Goal: Information Seeking & Learning: Learn about a topic

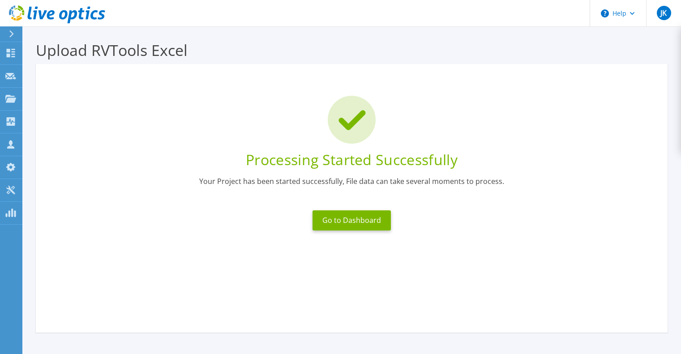
scroll to position [71, 0]
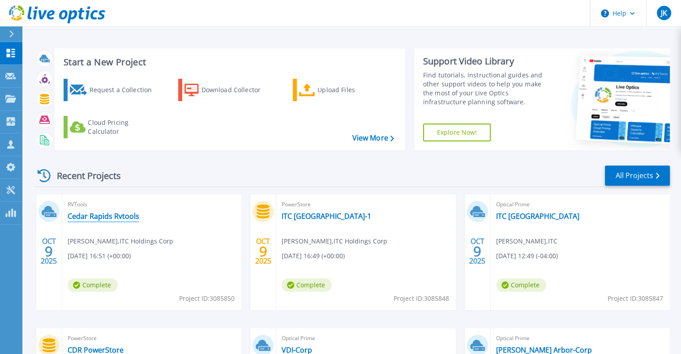
click at [102, 216] on link "Cedar Rapids Rvtools" at bounding box center [104, 216] width 72 height 9
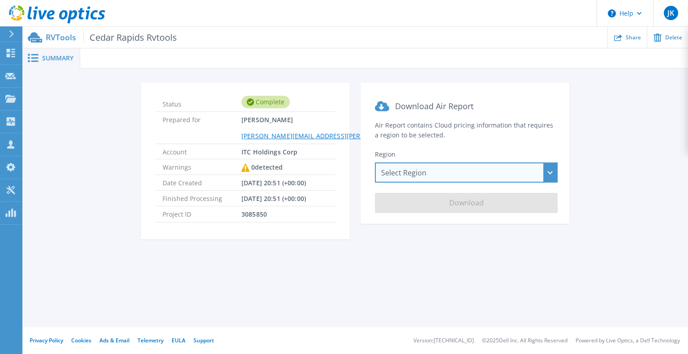
click at [451, 173] on div "Select Region Asia Pacific (Hong Kong) Asia Pacific (Mumbai) Asia Pacific (Seou…" at bounding box center [466, 173] width 183 height 20
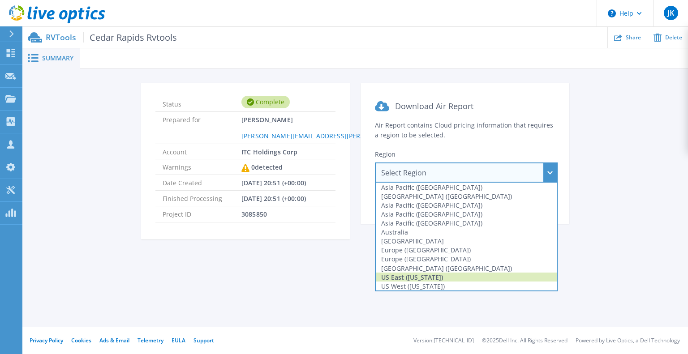
click at [408, 277] on div "US East (Virginia)" at bounding box center [466, 277] width 181 height 9
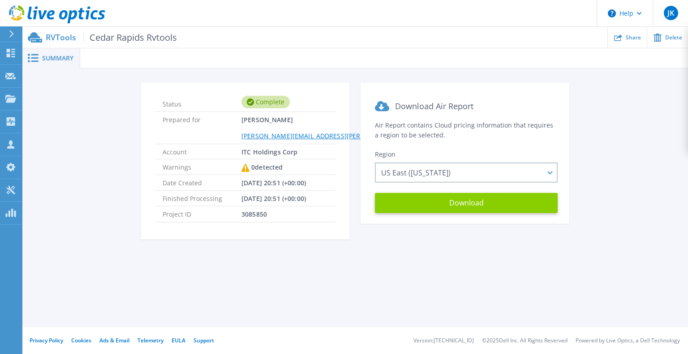
click at [457, 200] on button "Download" at bounding box center [466, 203] width 183 height 20
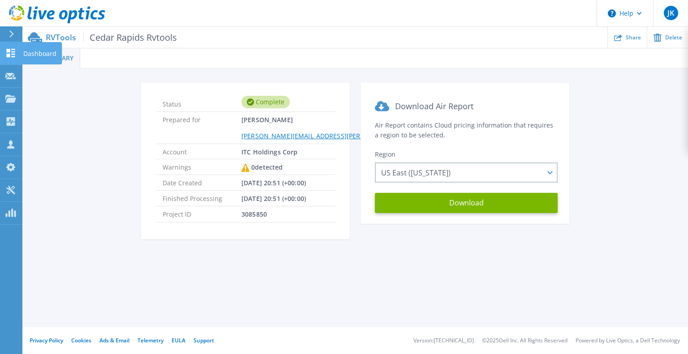
click at [9, 51] on icon at bounding box center [11, 53] width 9 height 9
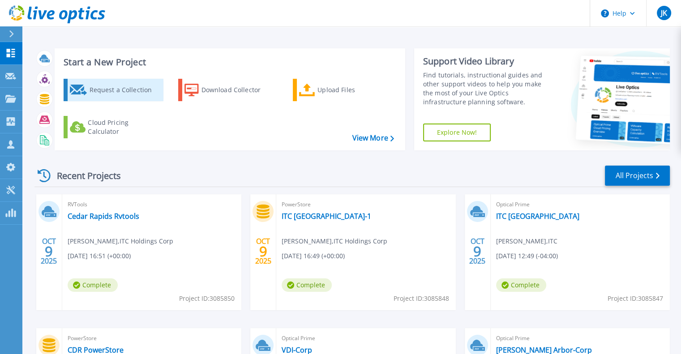
click at [100, 88] on div "Request a Collection" at bounding box center [125, 90] width 72 height 18
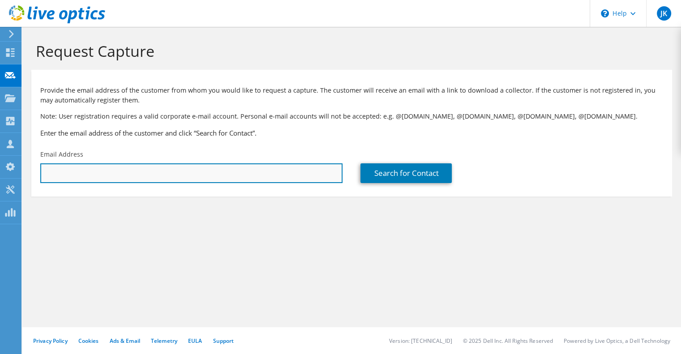
click at [208, 172] on input "text" at bounding box center [191, 173] width 302 height 20
type input "cebax@urbanscience.com"
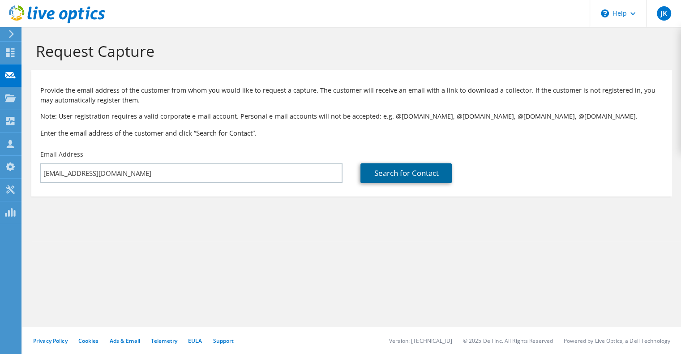
click at [384, 172] on link "Search for Contact" at bounding box center [405, 173] width 91 height 20
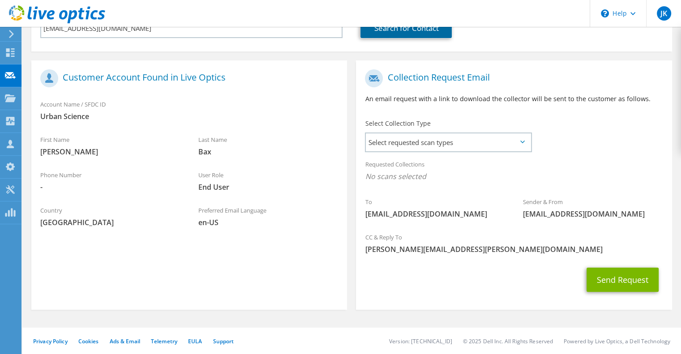
scroll to position [146, 0]
click at [436, 147] on span "Select requested scan types" at bounding box center [448, 142] width 165 height 18
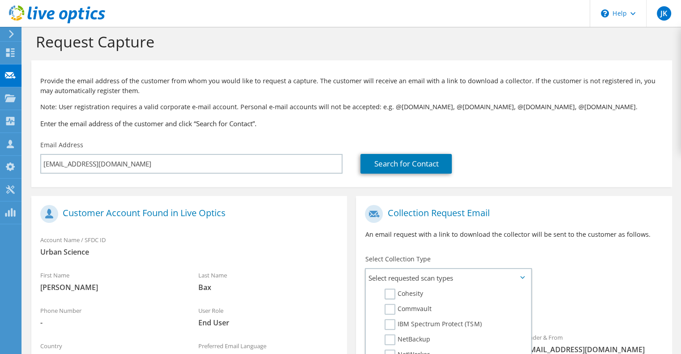
scroll to position [0, 0]
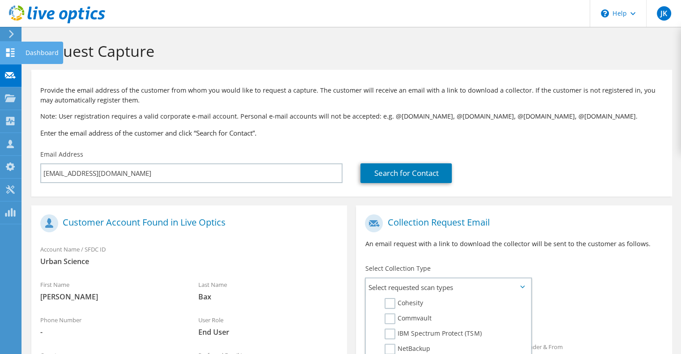
click at [13, 56] on use at bounding box center [10, 52] width 9 height 9
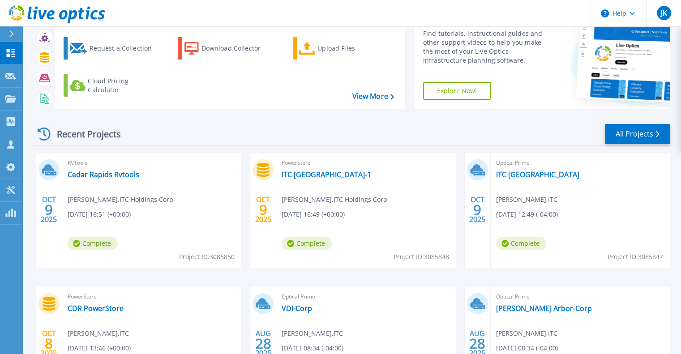
scroll to position [134, 0]
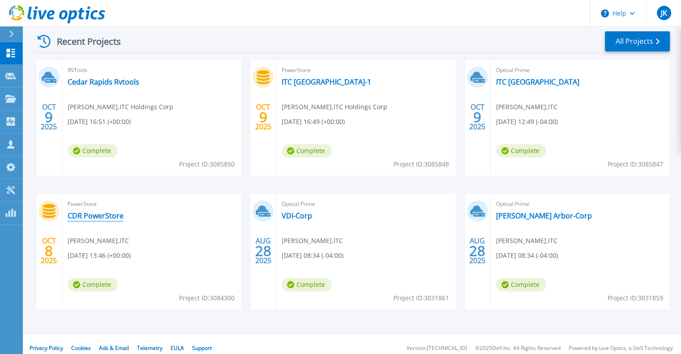
click at [103, 218] on link "CDR PowerStore" at bounding box center [96, 215] width 56 height 9
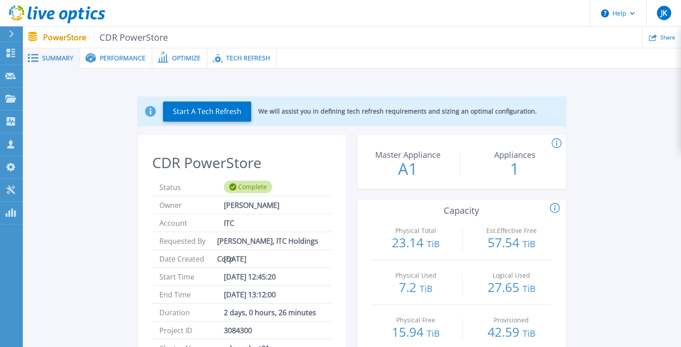
click at [238, 60] on span "Tech Refresh" at bounding box center [248, 58] width 44 height 6
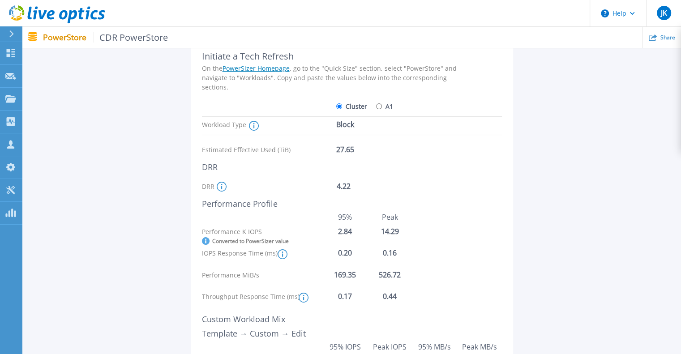
scroll to position [33, 0]
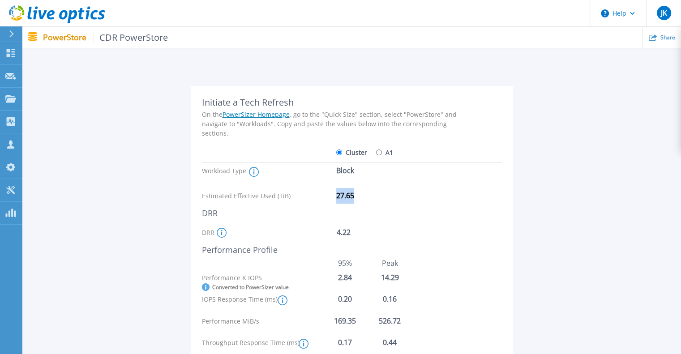
drag, startPoint x: 336, startPoint y: 195, endPoint x: 354, endPoint y: 197, distance: 17.6
click at [354, 197] on div "27.65" at bounding box center [372, 196] width 72 height 16
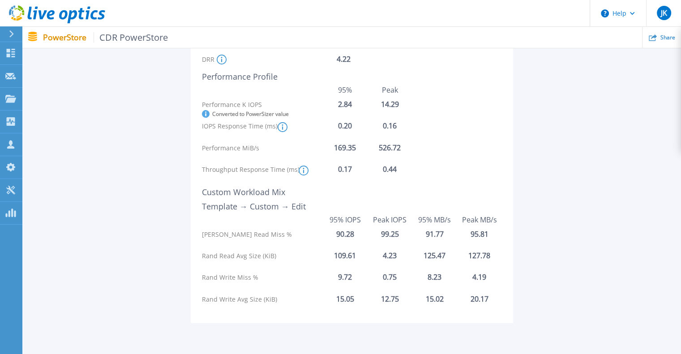
scroll to position [212, 0]
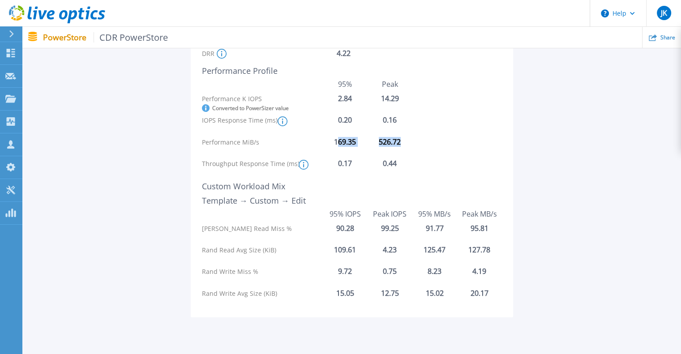
drag, startPoint x: 339, startPoint y: 142, endPoint x: 423, endPoint y: 142, distance: 84.2
click at [423, 142] on div "Performance MiB/s 169.35 526.72" at bounding box center [352, 146] width 300 height 17
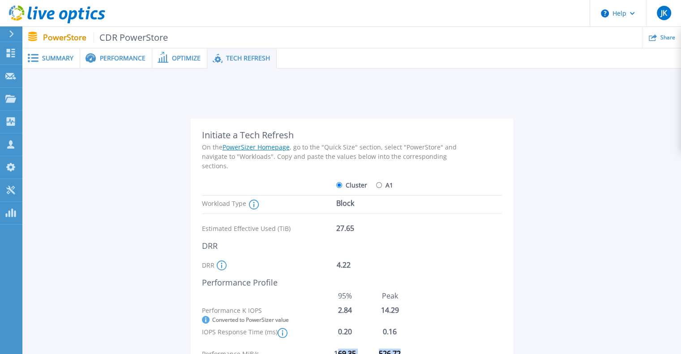
scroll to position [0, 0]
click at [124, 59] on span "Performance" at bounding box center [123, 58] width 46 height 6
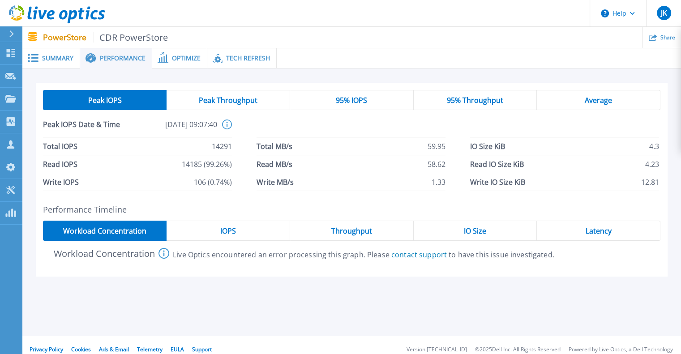
scroll to position [9, 0]
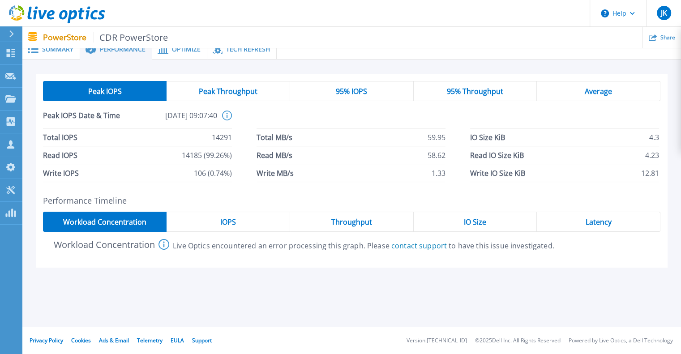
drag, startPoint x: 215, startPoint y: 221, endPoint x: 228, endPoint y: 219, distance: 12.6
click at [216, 221] on div "IOPS" at bounding box center [229, 222] width 124 height 20
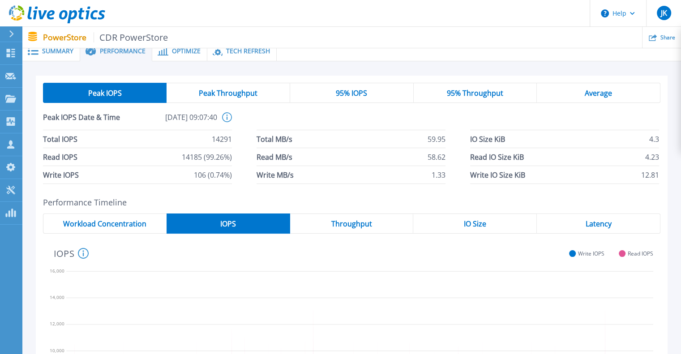
scroll to position [0, 0]
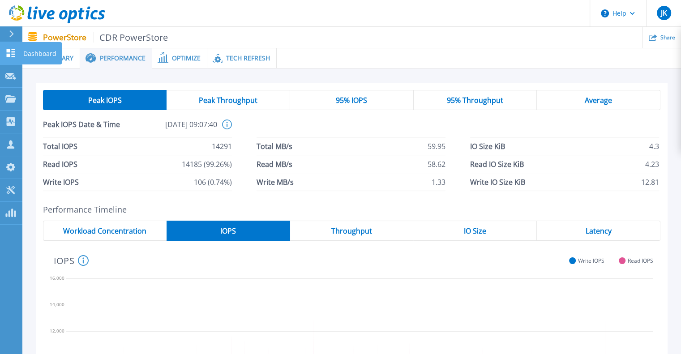
click at [14, 55] on icon at bounding box center [10, 53] width 11 height 9
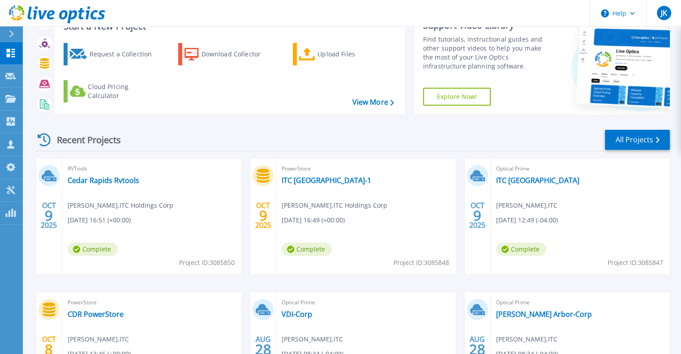
scroll to position [90, 0]
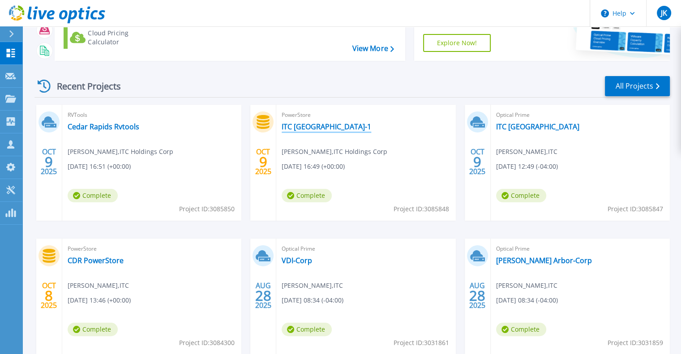
click at [318, 130] on link "ITC [GEOGRAPHIC_DATA]-1" at bounding box center [327, 126] width 90 height 9
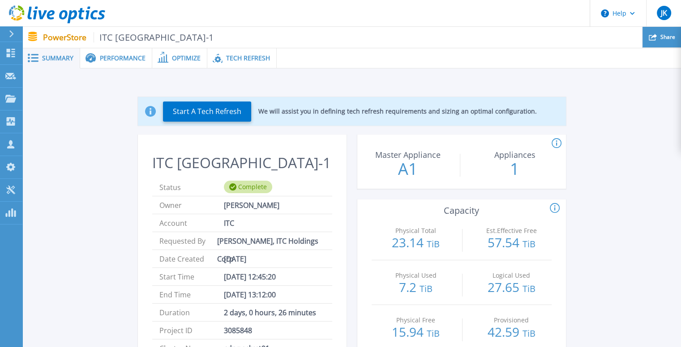
click at [656, 41] on div "Share" at bounding box center [662, 37] width 39 height 21
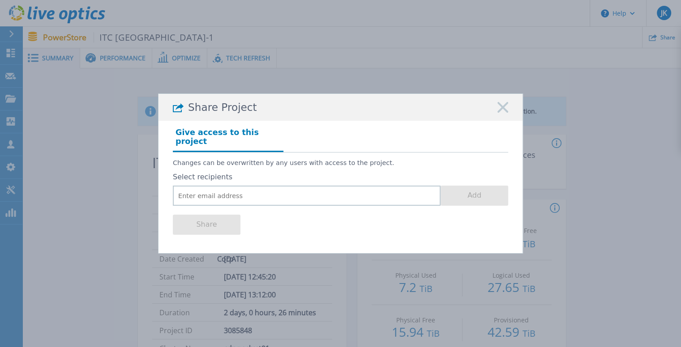
click at [503, 113] on rect at bounding box center [503, 108] width 12 height 12
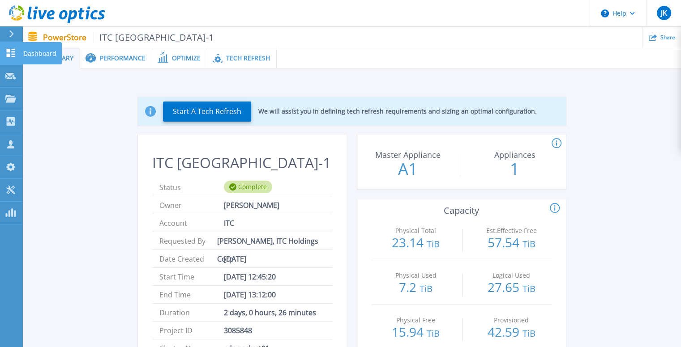
click at [11, 55] on icon at bounding box center [11, 53] width 9 height 9
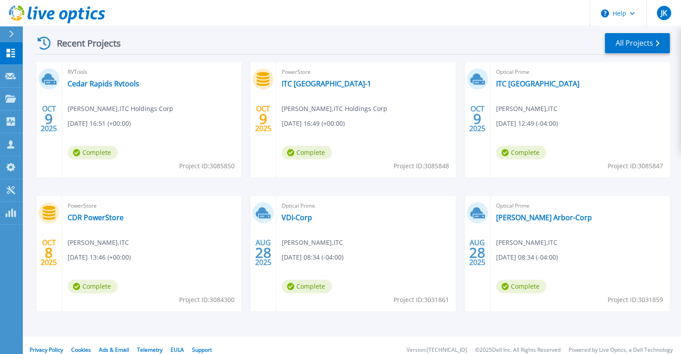
scroll to position [134, 0]
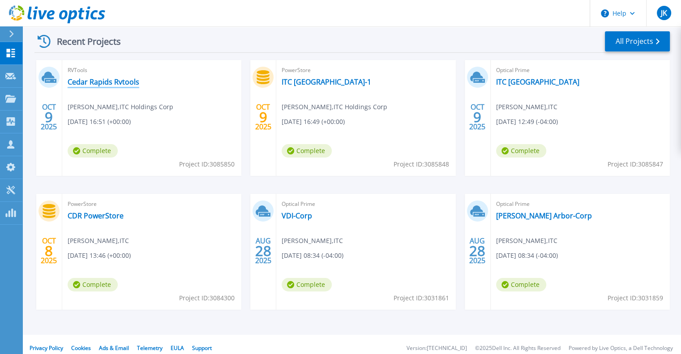
click at [121, 81] on link "Cedar Rapids Rvtools" at bounding box center [104, 81] width 72 height 9
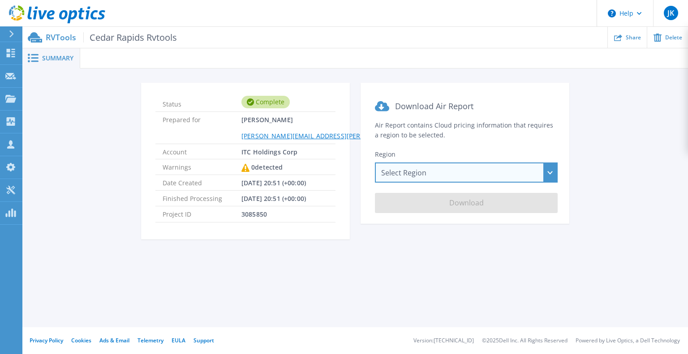
click at [482, 176] on div "Select Region Asia Pacific (Hong Kong) Asia Pacific (Mumbai) Asia Pacific (Seou…" at bounding box center [466, 173] width 183 height 20
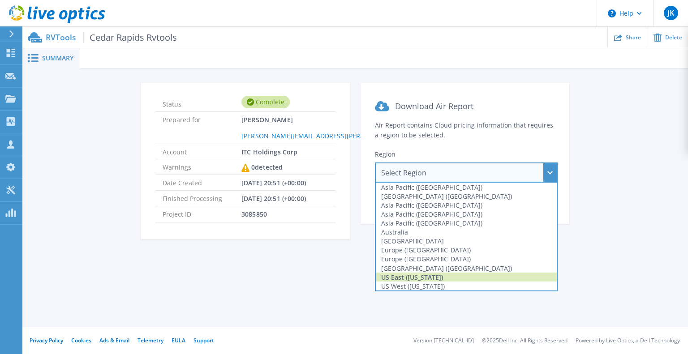
click at [414, 278] on div "US East (Virginia)" at bounding box center [466, 277] width 181 height 9
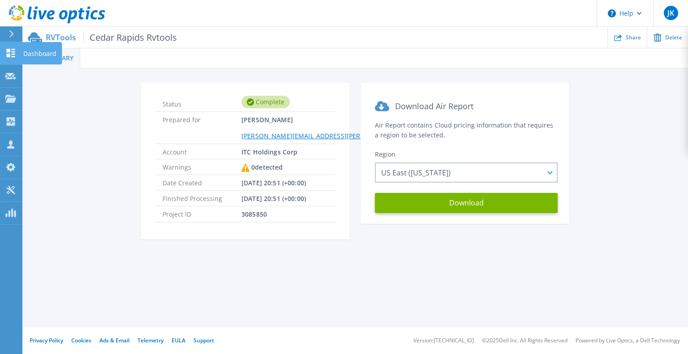
click at [10, 50] on icon at bounding box center [11, 53] width 9 height 9
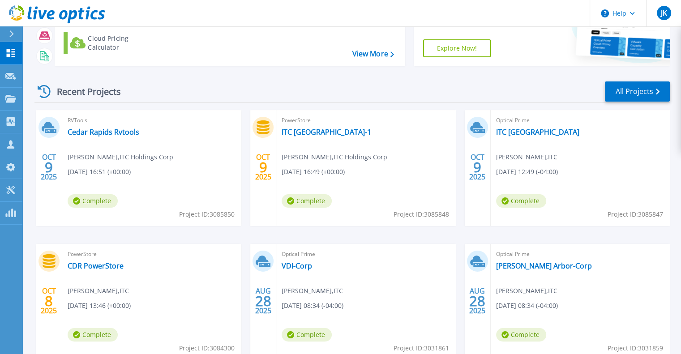
scroll to position [90, 0]
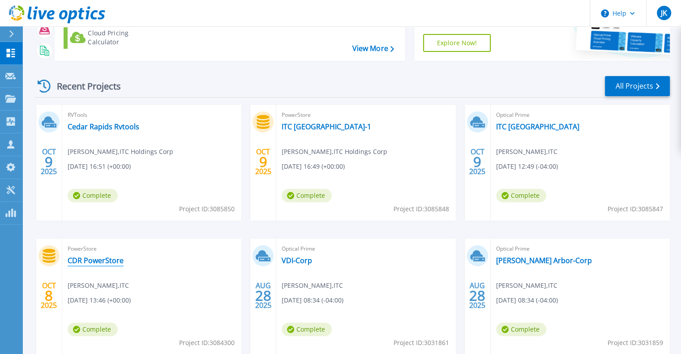
click at [109, 262] on link "CDR PowerStore" at bounding box center [96, 260] width 56 height 9
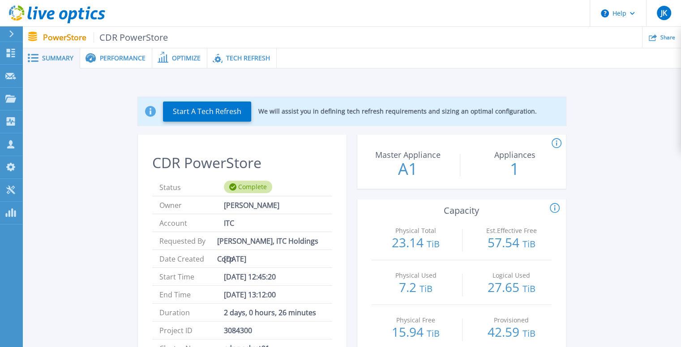
click at [238, 63] on div "Tech Refresh" at bounding box center [241, 58] width 69 height 20
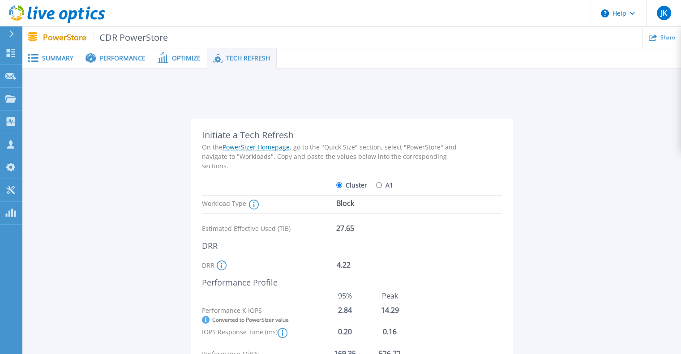
click at [256, 146] on link "PowerSizer Homepage" at bounding box center [256, 147] width 67 height 9
click at [665, 12] on span "JK" at bounding box center [664, 12] width 6 height 7
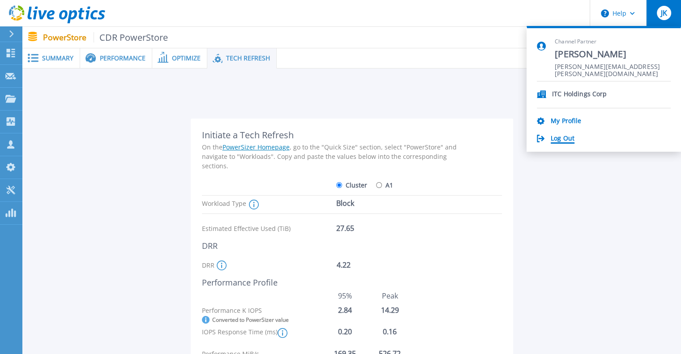
click at [567, 138] on link "Log Out" at bounding box center [563, 139] width 24 height 9
